Goal: Task Accomplishment & Management: Manage account settings

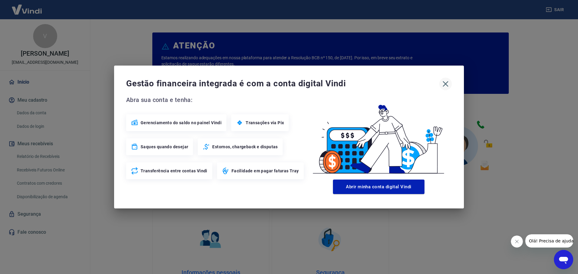
click at [447, 85] on icon "button" at bounding box center [446, 84] width 10 height 10
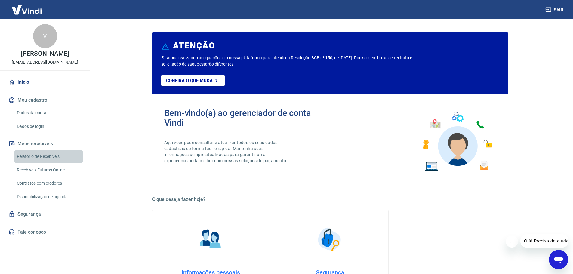
click at [36, 156] on link "Relatório de Recebíveis" at bounding box center [48, 156] width 68 height 12
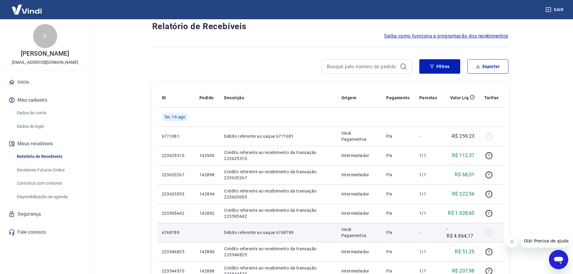
scroll to position [30, 0]
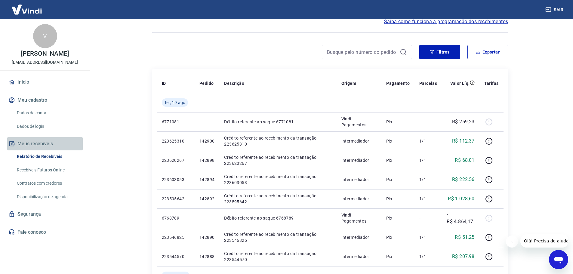
click at [44, 142] on button "Meus recebíveis" at bounding box center [45, 143] width 76 height 13
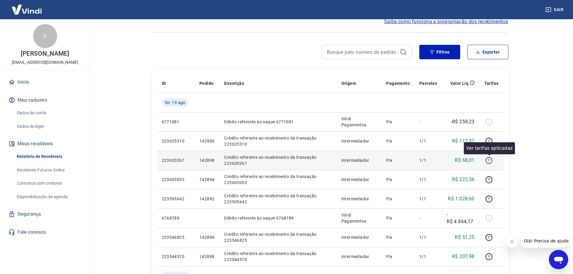
click at [490, 162] on icon "button" at bounding box center [490, 161] width 8 height 8
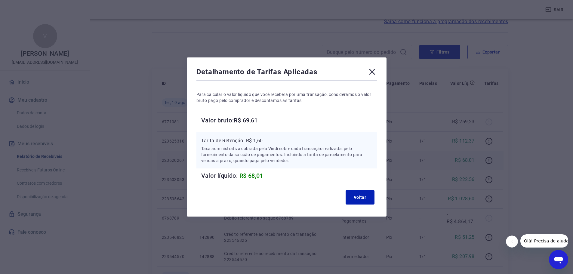
click at [375, 69] on icon at bounding box center [373, 72] width 10 height 10
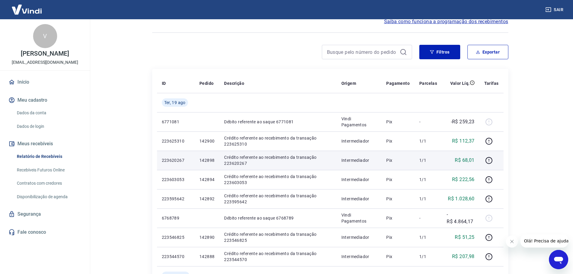
click at [255, 163] on p "Crédito referente ao recebimento da transação 223620267" at bounding box center [277, 160] width 107 height 12
click at [178, 161] on p "223620267" at bounding box center [176, 160] width 28 height 6
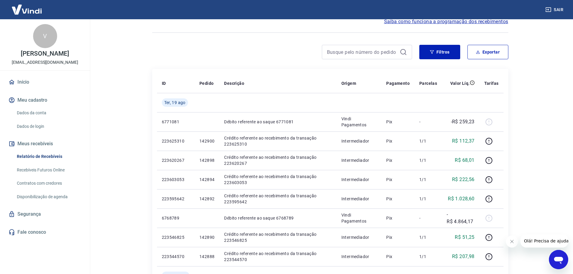
click at [39, 170] on link "Recebíveis Futuros Online" at bounding box center [48, 170] width 68 height 12
